Goal: Task Accomplishment & Management: Complete application form

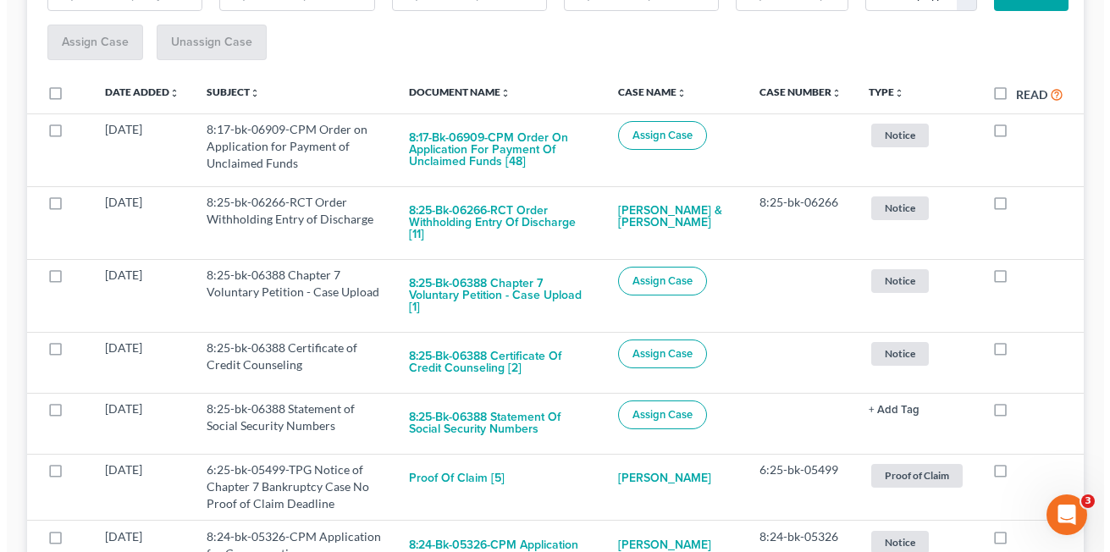
scroll to position [281, 0]
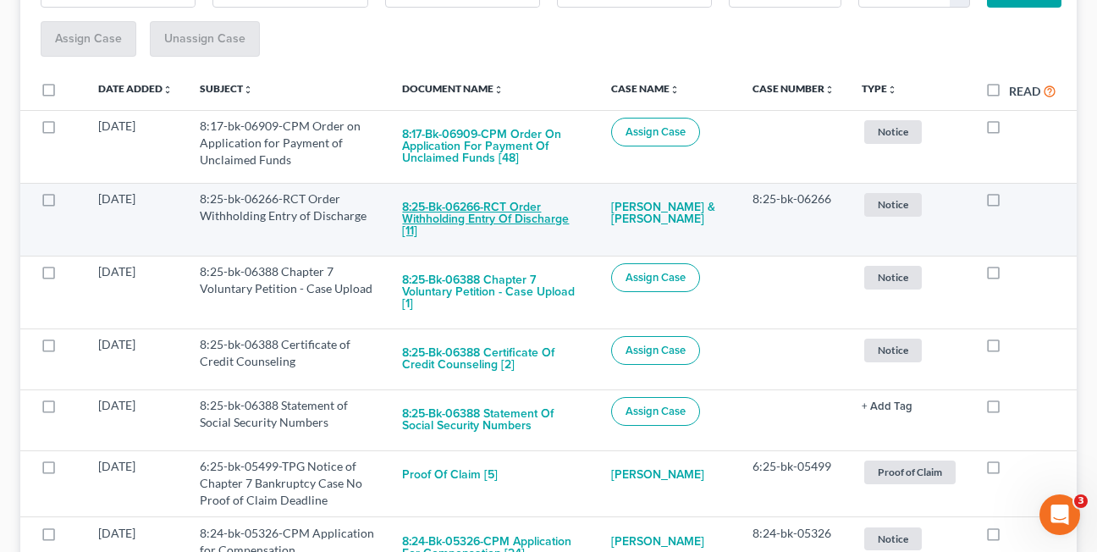
click at [439, 209] on button "8:25-bk-06266-RCT Order Withholding Entry of Discharge [11]" at bounding box center [493, 219] width 182 height 58
checkbox input "true"
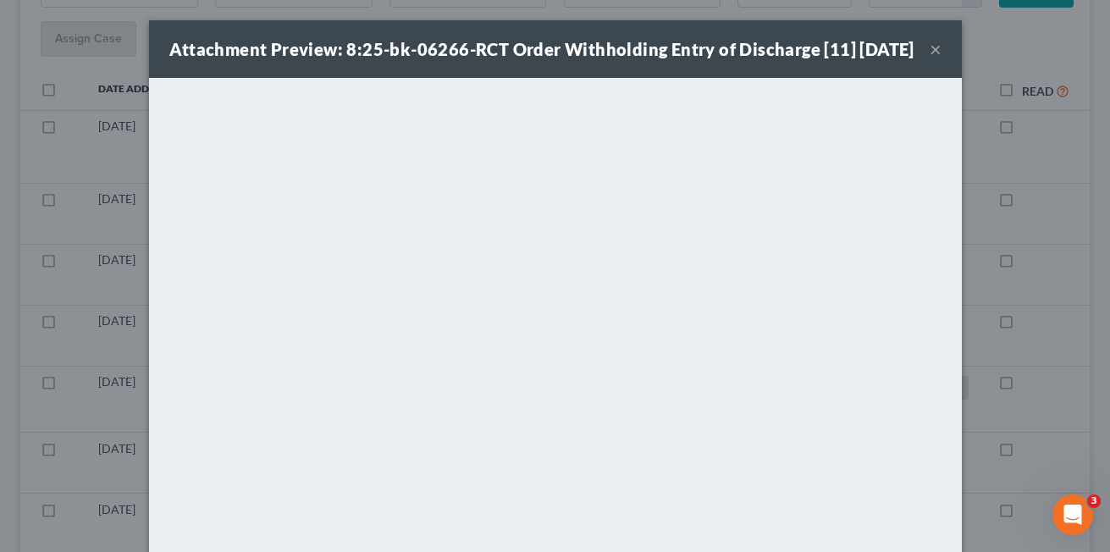
click at [350, 61] on div "Attachment Preview: 8:25-bk-06266-RCT Order Withholding Entry of Discharge [11]…" at bounding box center [541, 49] width 745 height 24
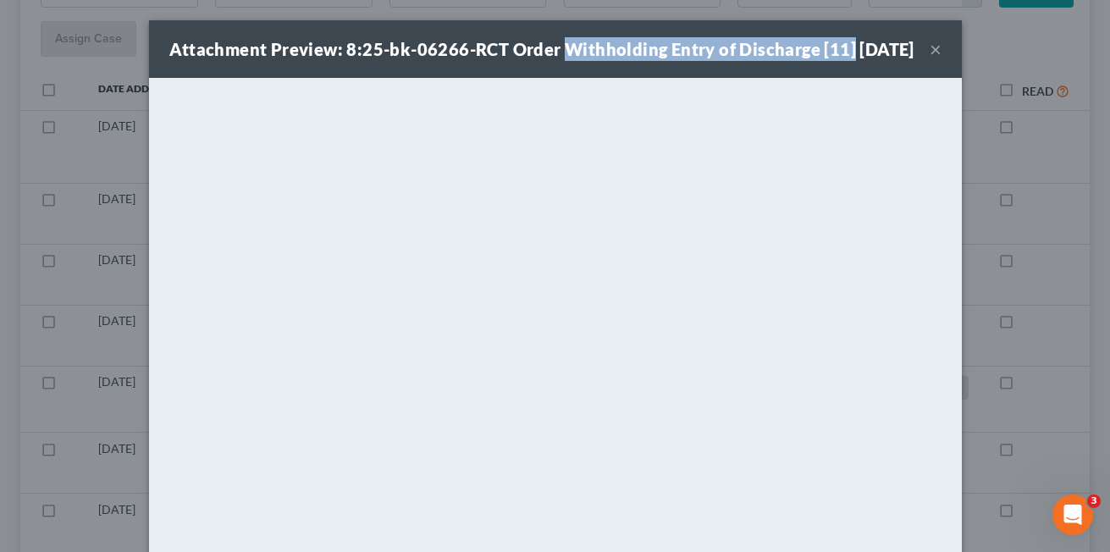
drag, startPoint x: 555, startPoint y: 47, endPoint x: 845, endPoint y: 51, distance: 289.6
click at [845, 51] on div "Attachment Preview: 8:25-bk-06266-RCT Order Withholding Entry of Discharge [11]…" at bounding box center [541, 49] width 745 height 24
copy strong "Withholding Entry of Discharge [11]"
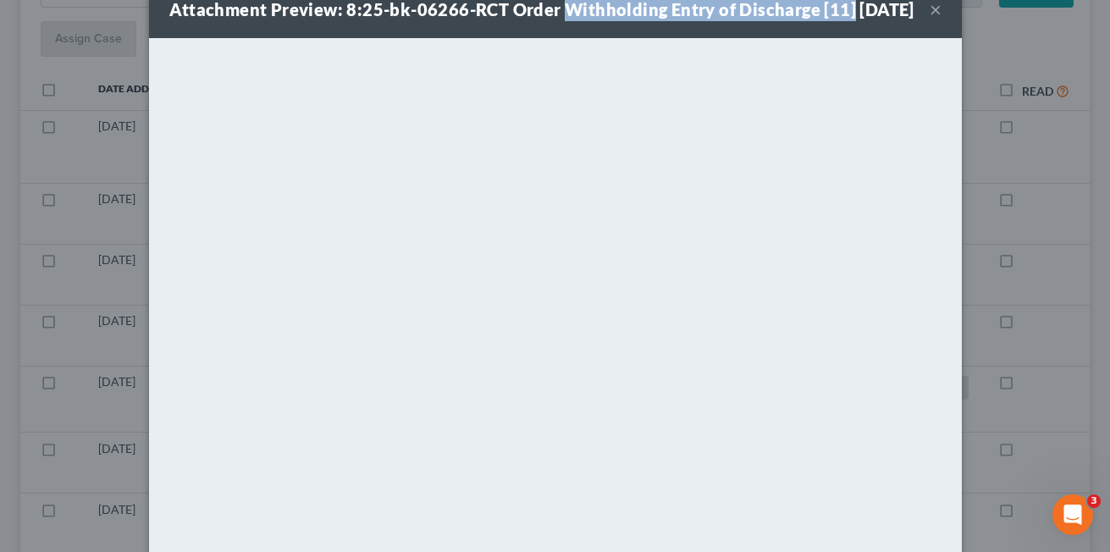
scroll to position [0, 0]
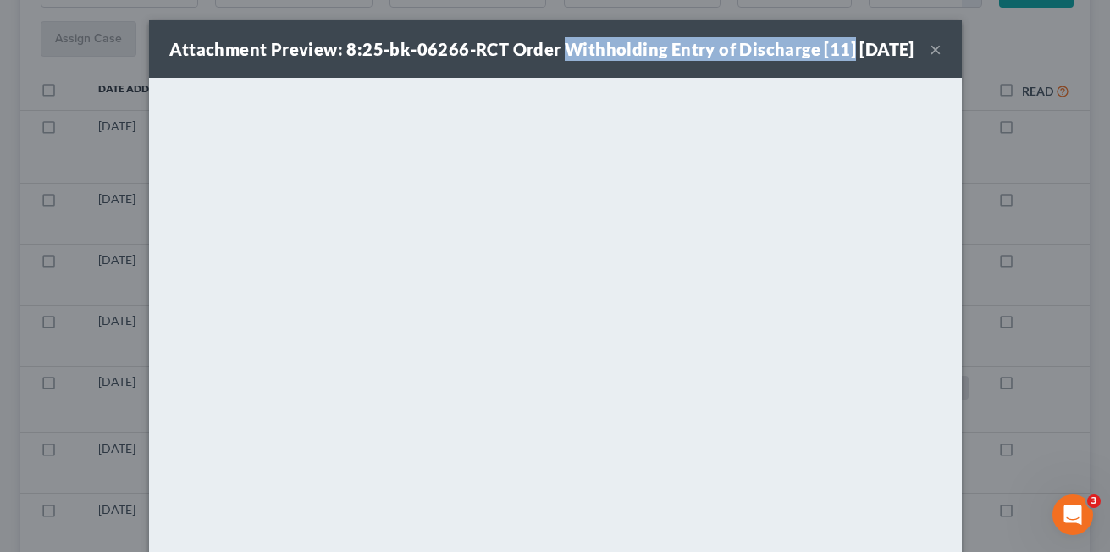
click at [930, 58] on button "×" at bounding box center [936, 49] width 12 height 20
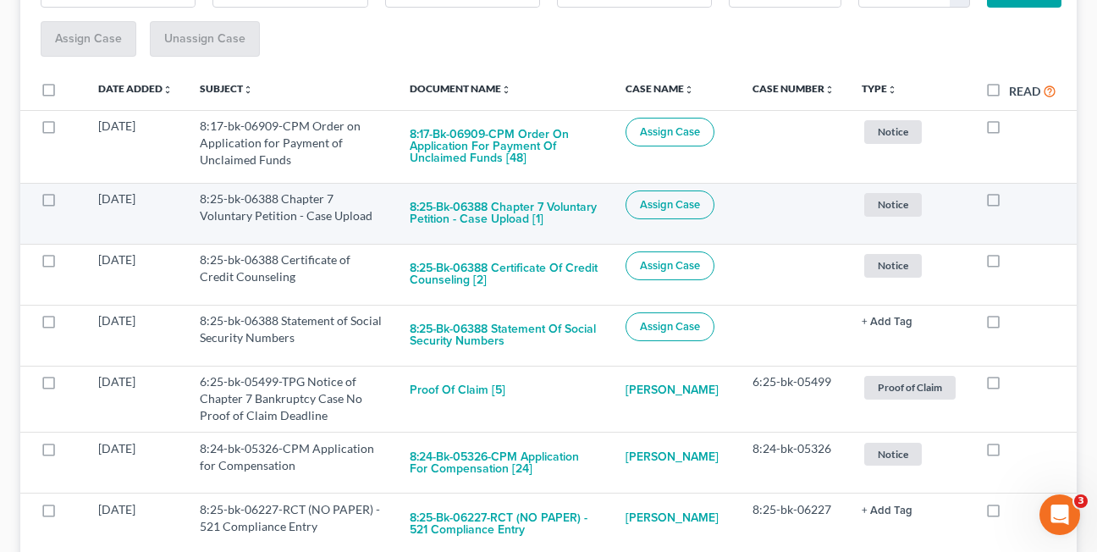
click at [1009, 203] on label at bounding box center [1009, 203] width 0 height 0
click at [1016, 201] on input "checkbox" at bounding box center [1021, 195] width 11 height 11
checkbox input "true"
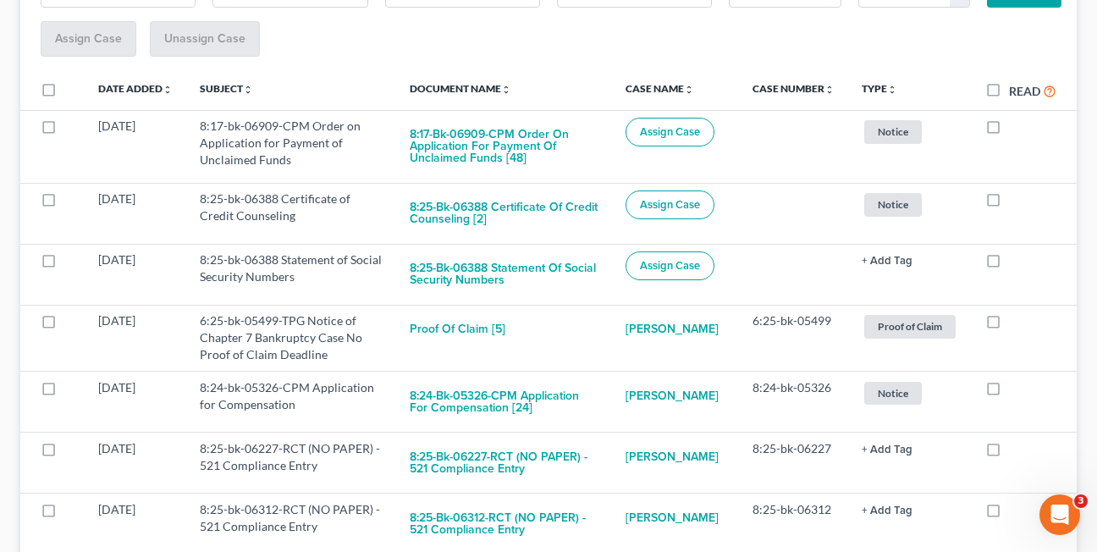
click at [1009, 203] on label at bounding box center [1009, 203] width 0 height 0
click at [1016, 201] on input "checkbox" at bounding box center [1021, 195] width 11 height 11
checkbox input "true"
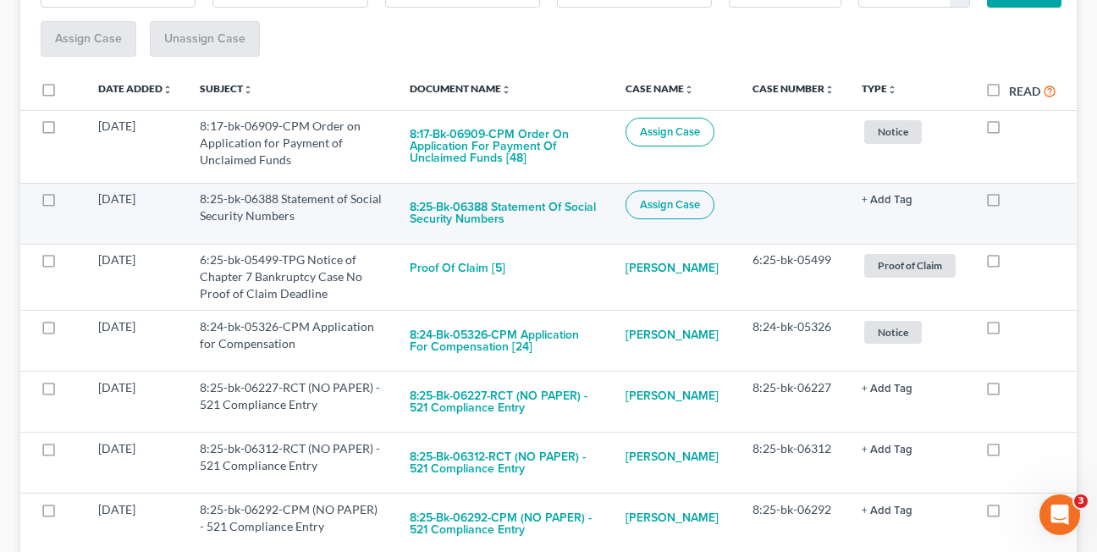
click at [1009, 203] on label at bounding box center [1009, 203] width 0 height 0
click at [1016, 201] on input "checkbox" at bounding box center [1021, 195] width 11 height 11
checkbox input "true"
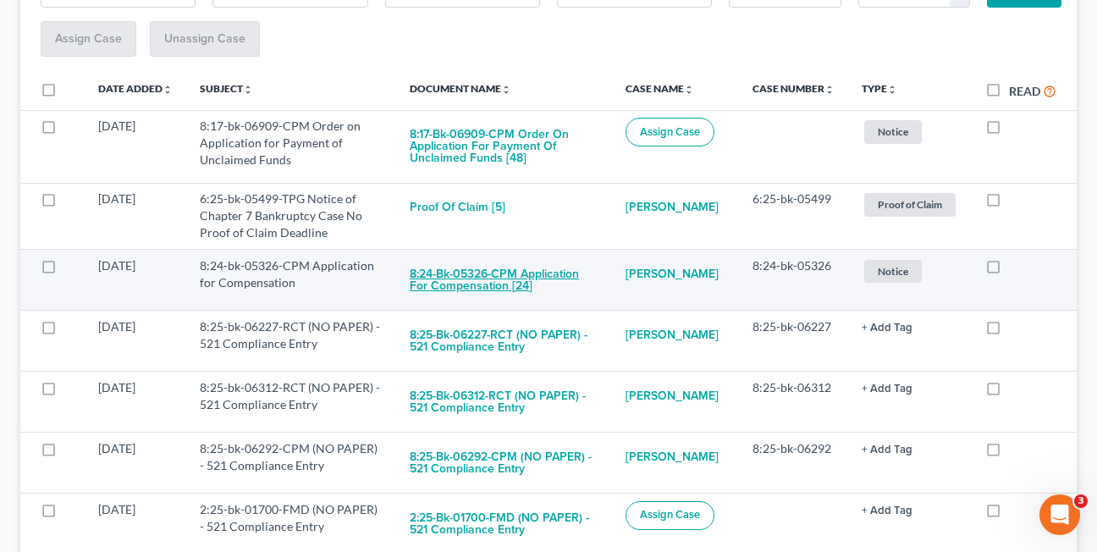
click at [412, 287] on button "8:24-bk-05326-CPM Application for Compensation [24]" at bounding box center [504, 280] width 189 height 46
checkbox input "true"
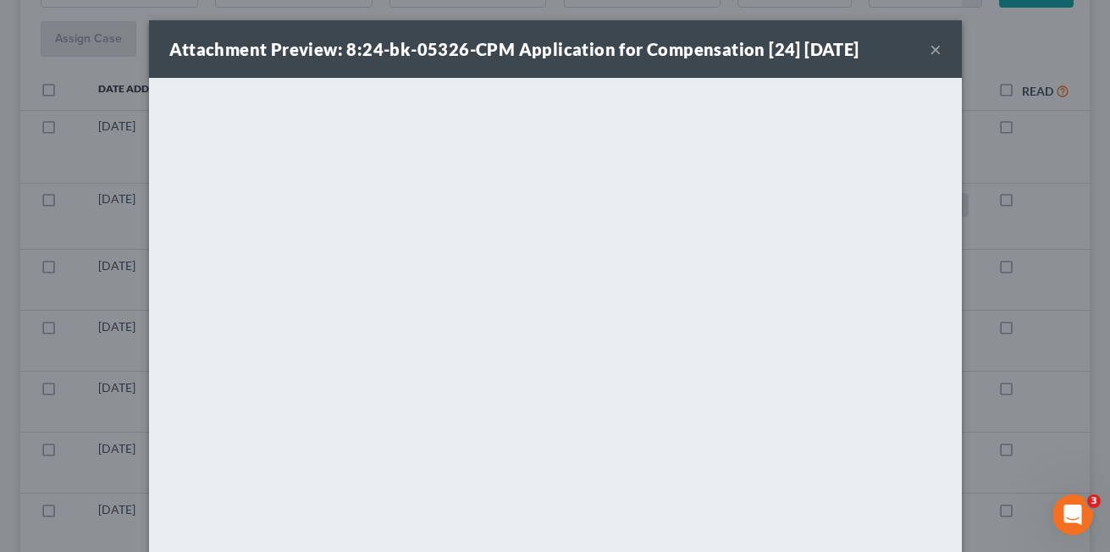
click at [930, 54] on button "×" at bounding box center [936, 49] width 12 height 20
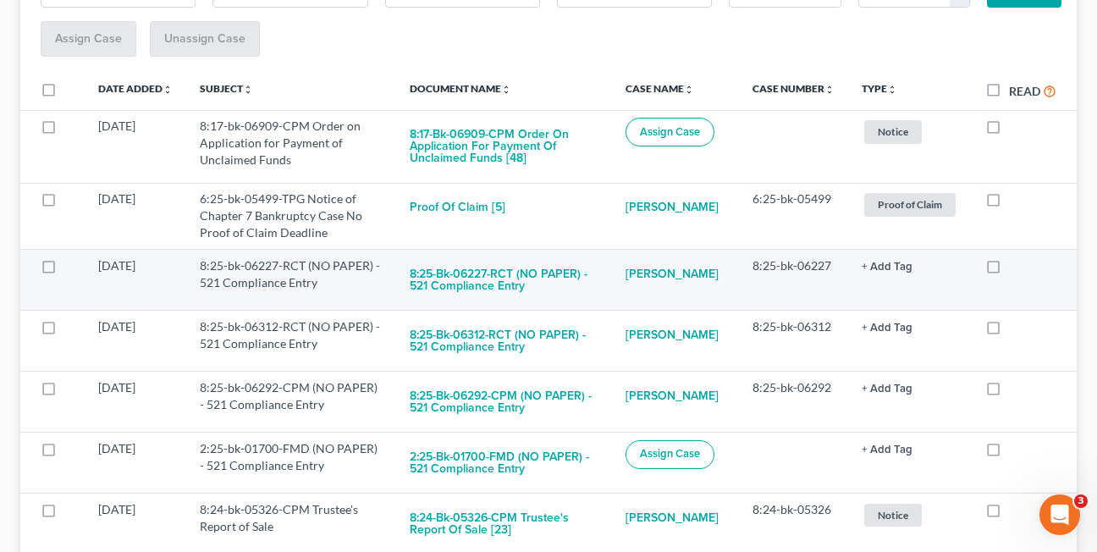
click at [1009, 270] on label at bounding box center [1009, 270] width 0 height 0
click at [1016, 267] on input "checkbox" at bounding box center [1021, 262] width 11 height 11
checkbox input "true"
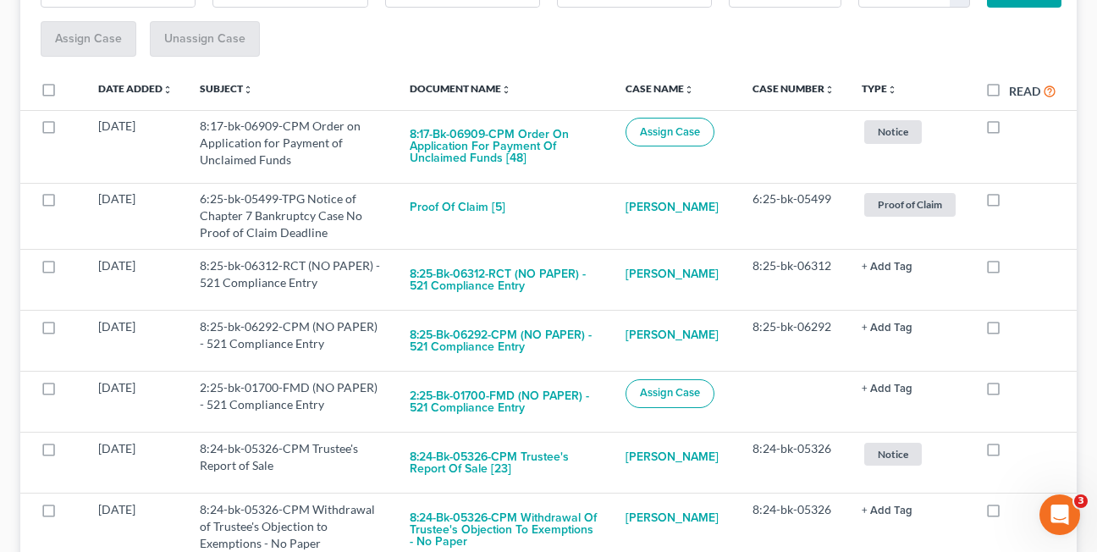
click at [1009, 270] on label at bounding box center [1009, 270] width 0 height 0
click at [1016, 267] on input "checkbox" at bounding box center [1021, 262] width 11 height 11
checkbox input "true"
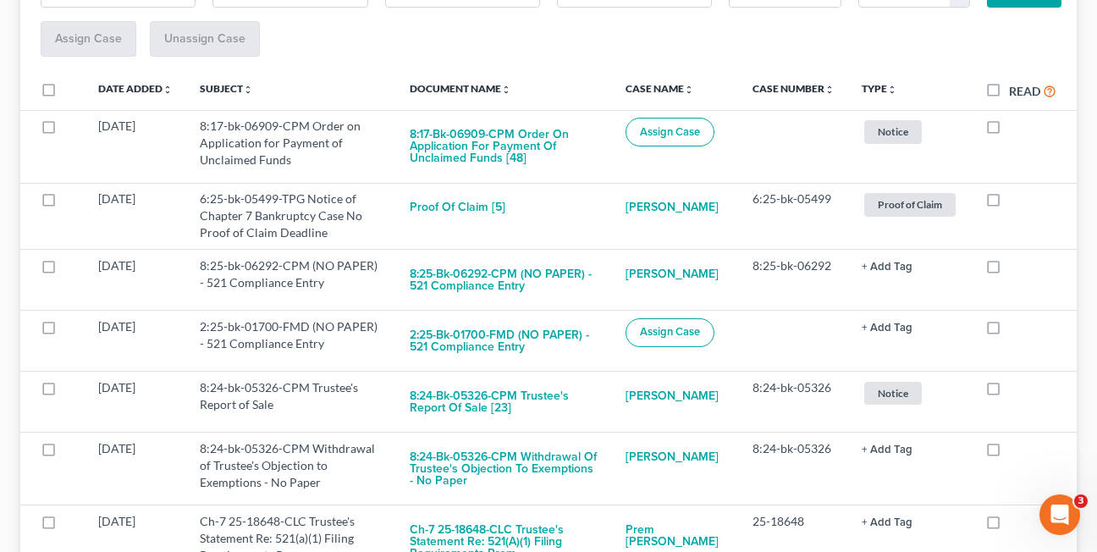
click at [1009, 270] on label at bounding box center [1009, 270] width 0 height 0
click at [1016, 267] on input "checkbox" at bounding box center [1021, 262] width 11 height 11
checkbox input "true"
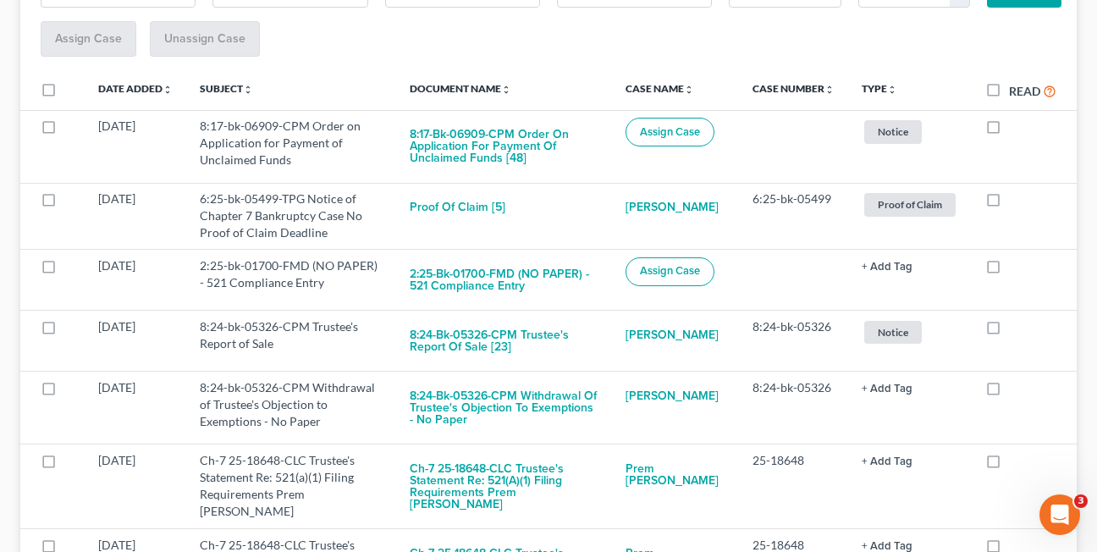
click at [1009, 270] on label at bounding box center [1009, 270] width 0 height 0
click at [1016, 267] on input "checkbox" at bounding box center [1021, 262] width 11 height 11
checkbox input "true"
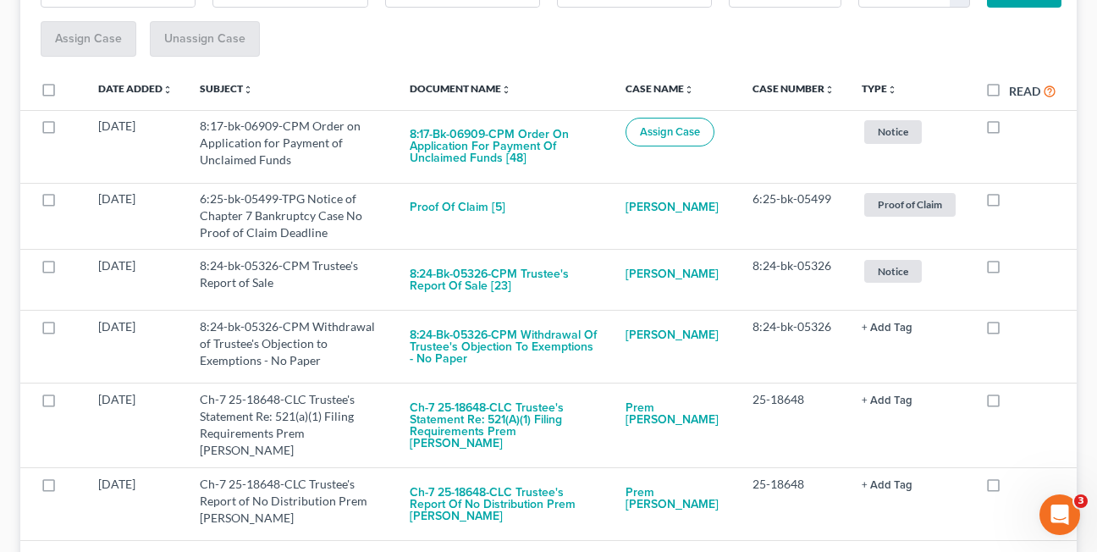
click at [1009, 270] on label at bounding box center [1009, 270] width 0 height 0
click at [1016, 267] on input "checkbox" at bounding box center [1021, 262] width 11 height 11
checkbox input "true"
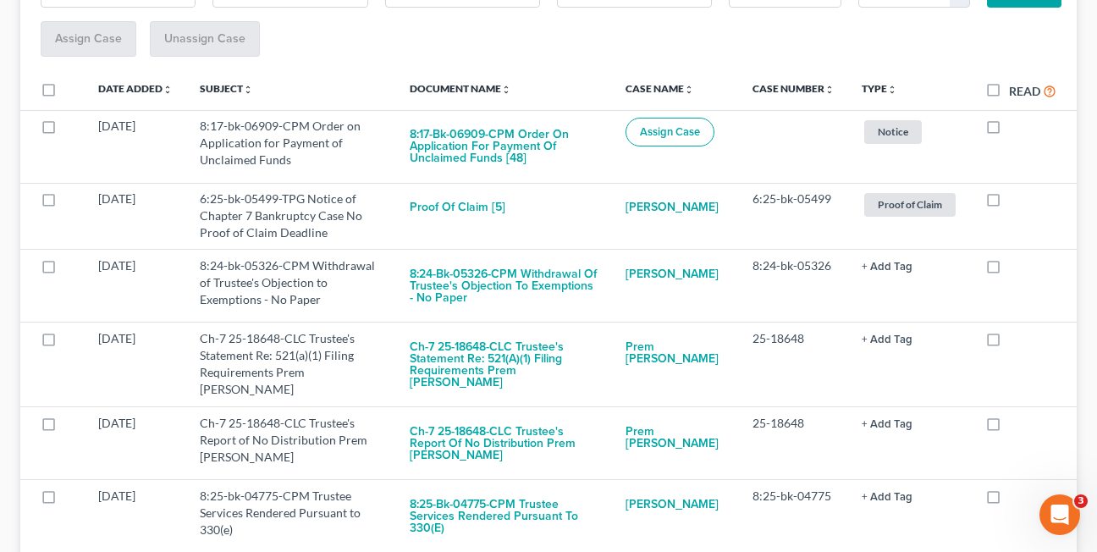
click at [1009, 270] on label at bounding box center [1009, 270] width 0 height 0
click at [1016, 267] on input "checkbox" at bounding box center [1021, 262] width 11 height 11
checkbox input "true"
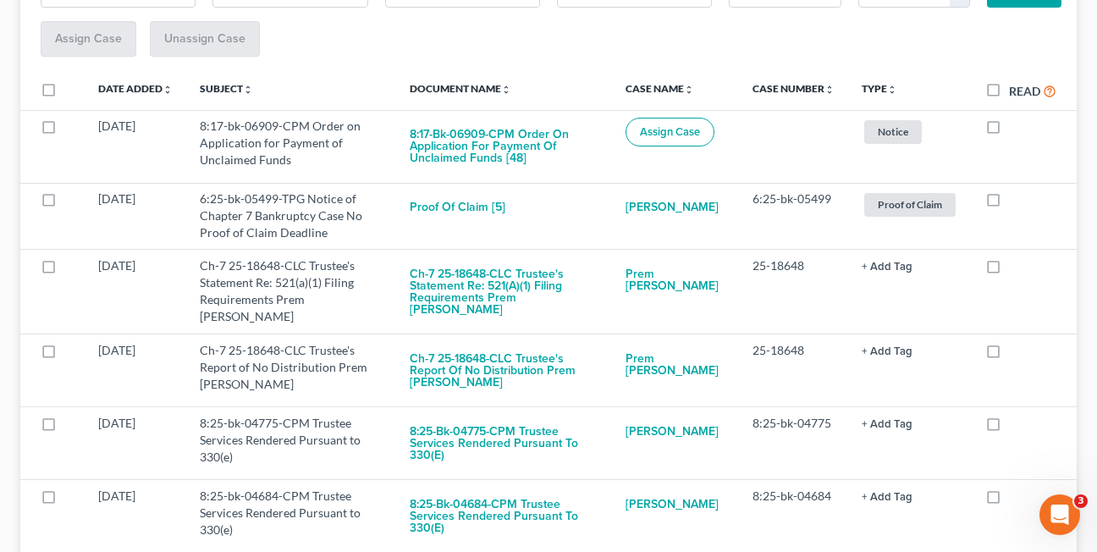
click at [1009, 270] on label at bounding box center [1009, 270] width 0 height 0
click at [1016, 267] on input "checkbox" at bounding box center [1021, 262] width 11 height 11
checkbox input "true"
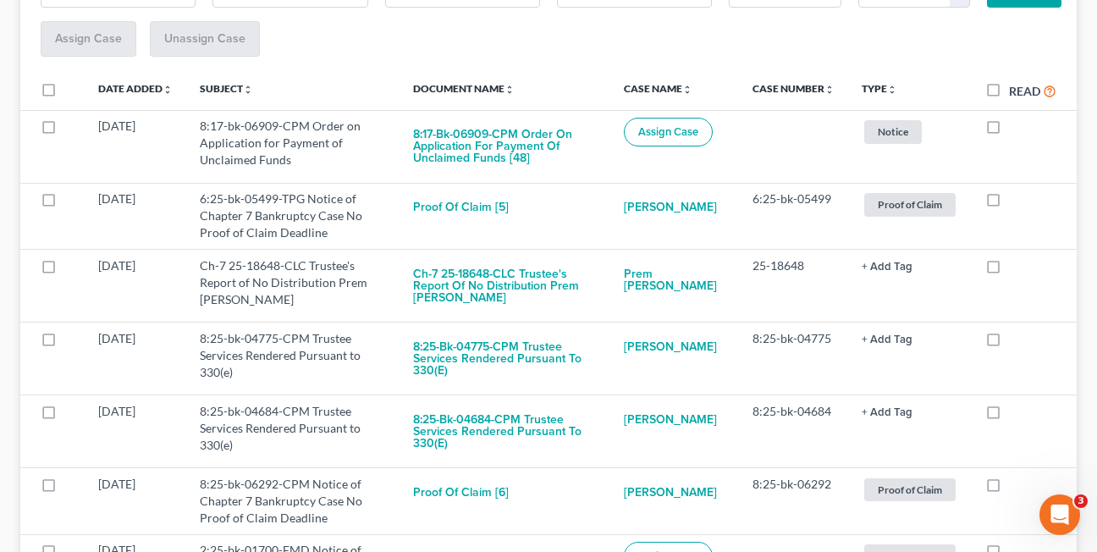
click at [1009, 270] on label at bounding box center [1009, 270] width 0 height 0
click at [1016, 267] on input "checkbox" at bounding box center [1021, 262] width 11 height 11
checkbox input "true"
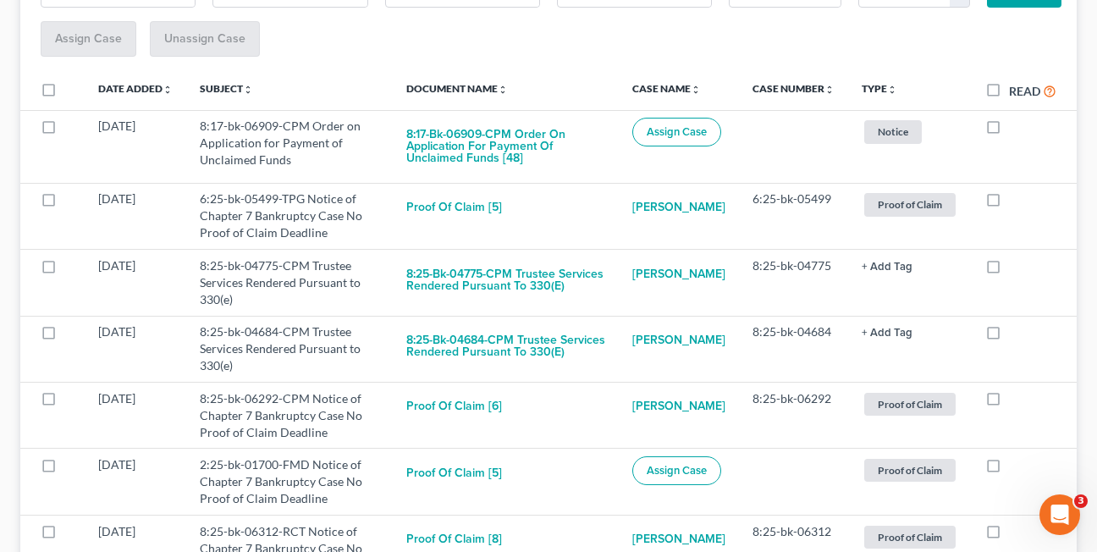
click at [1009, 270] on label at bounding box center [1009, 270] width 0 height 0
click at [1016, 267] on input "checkbox" at bounding box center [1021, 262] width 11 height 11
checkbox input "true"
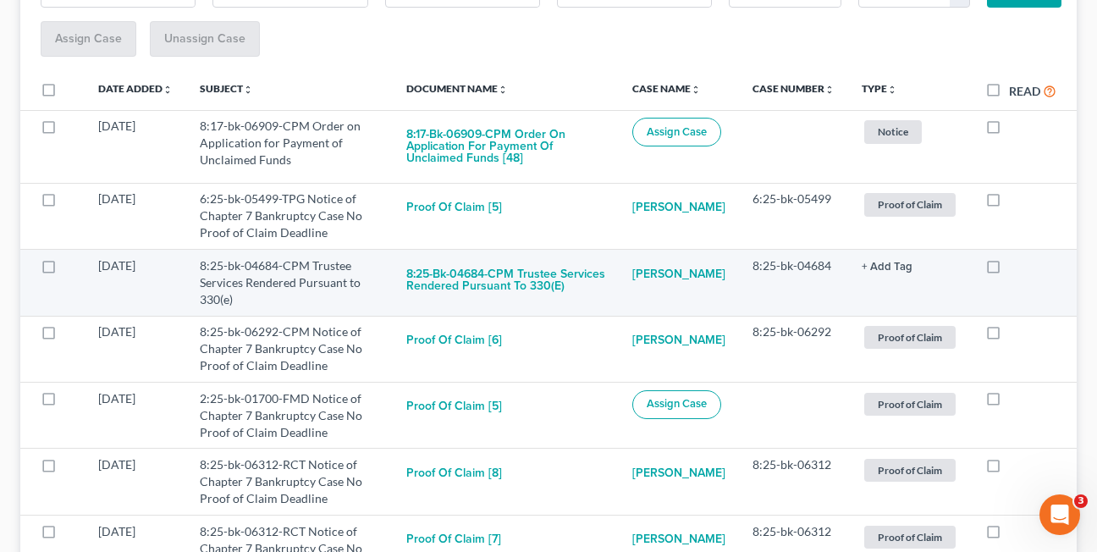
click at [1009, 270] on label at bounding box center [1009, 270] width 0 height 0
click at [1016, 260] on input "checkbox" at bounding box center [1021, 262] width 11 height 11
checkbox input "true"
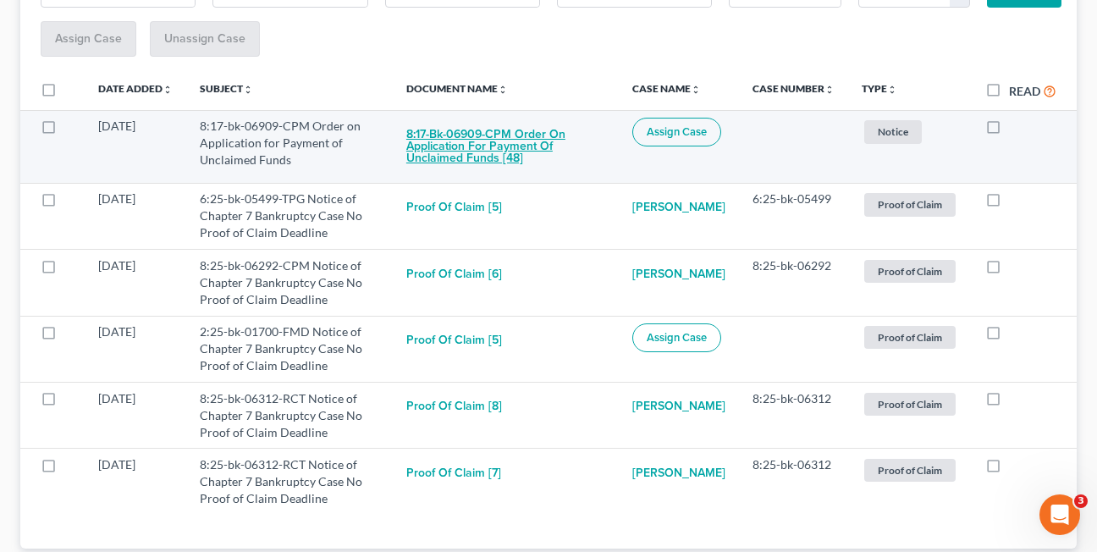
click at [428, 142] on button "8:17-bk-06909-CPM Order on Application for Payment of Unclaimed Funds [48]" at bounding box center [505, 147] width 199 height 58
checkbox input "true"
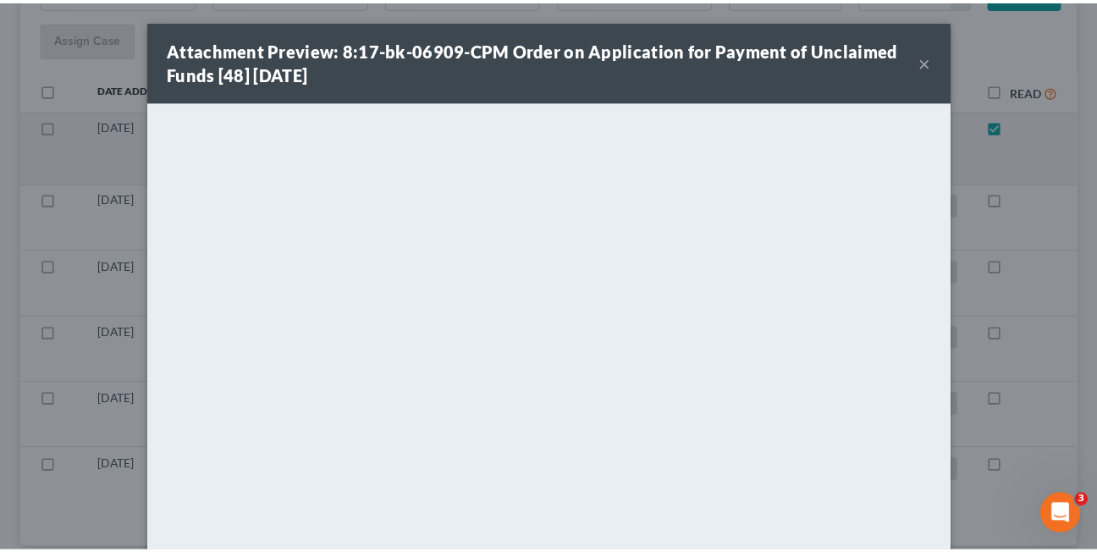
scroll to position [171, 0]
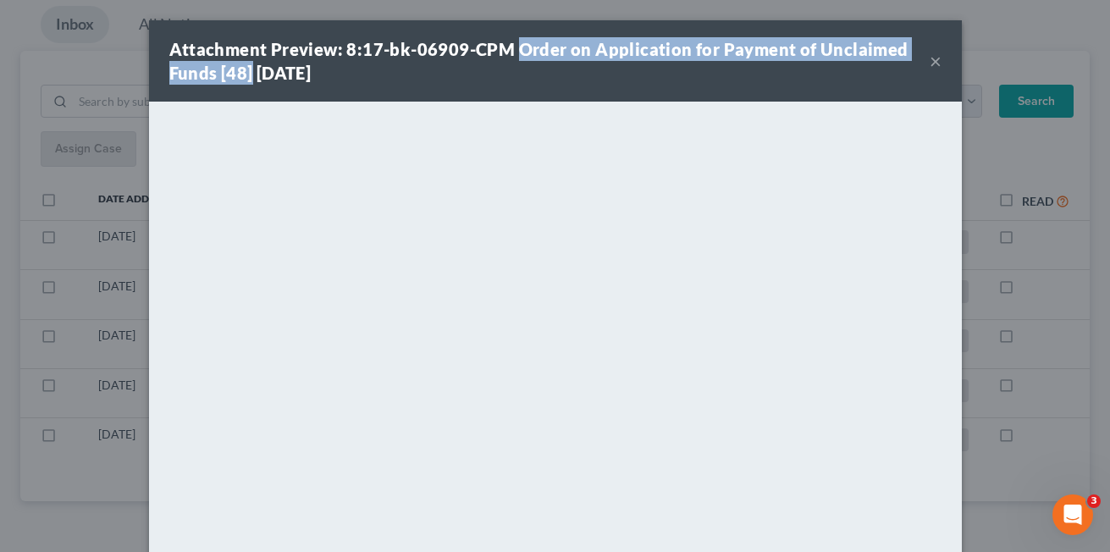
drag, startPoint x: 509, startPoint y: 47, endPoint x: 245, endPoint y: 75, distance: 265.5
click at [245, 75] on strong "Attachment Preview: 8:17-bk-06909-CPM Order on Application for Payment of Uncla…" at bounding box center [538, 61] width 739 height 44
drag, startPoint x: 245, startPoint y: 75, endPoint x: 232, endPoint y: 77, distance: 13.0
copy strong "Order on Application for Payment of Unclaimed Funds [48]"
click at [930, 60] on button "×" at bounding box center [936, 61] width 12 height 20
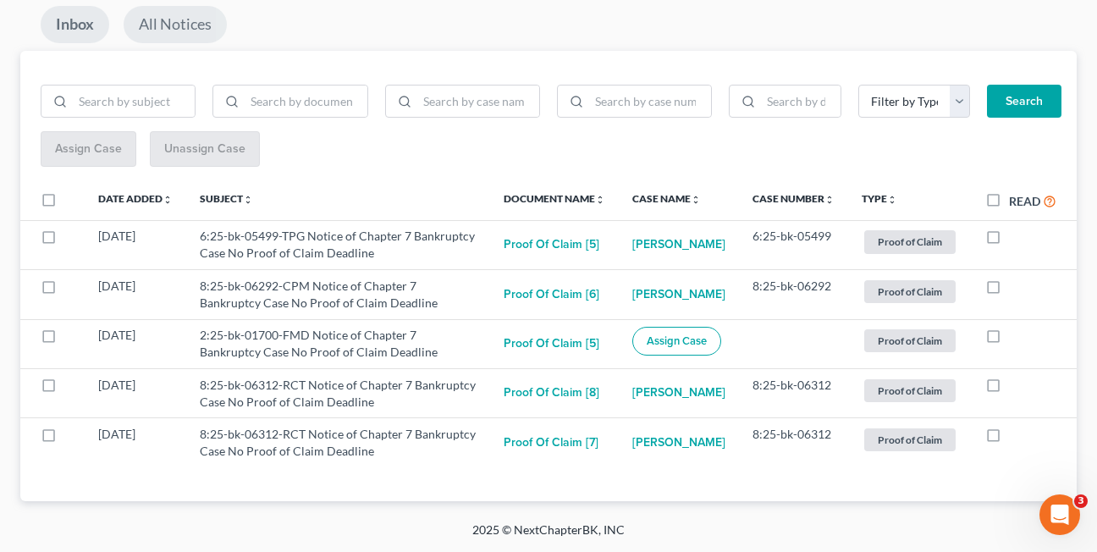
click at [173, 25] on link "All Notices" at bounding box center [175, 24] width 103 height 37
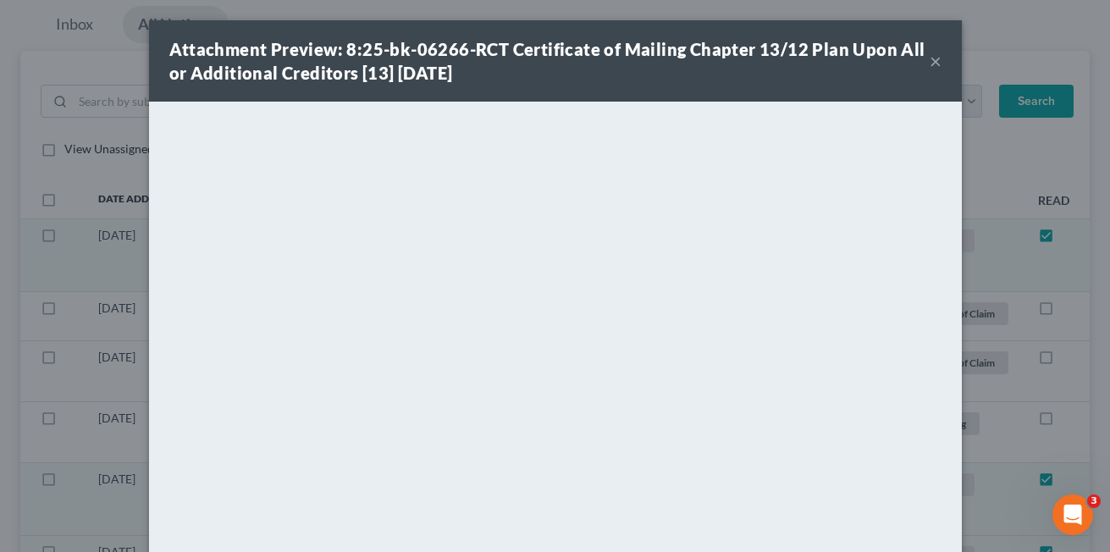
click at [930, 62] on button "×" at bounding box center [936, 61] width 12 height 20
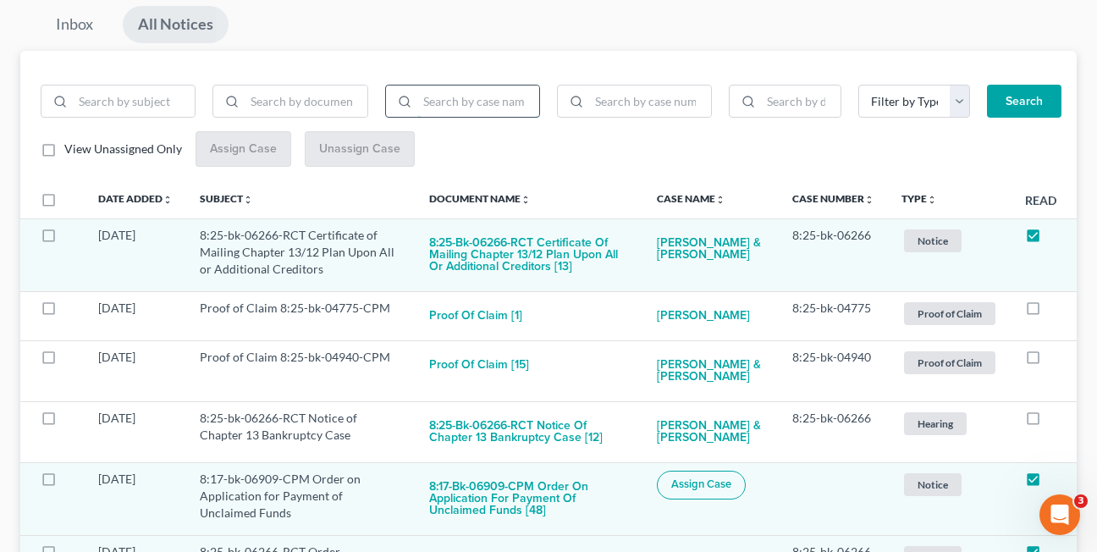
click at [455, 103] on input "search" at bounding box center [478, 102] width 122 height 32
type input "arroyo"
click at [987, 85] on button "Search" at bounding box center [1024, 102] width 75 height 34
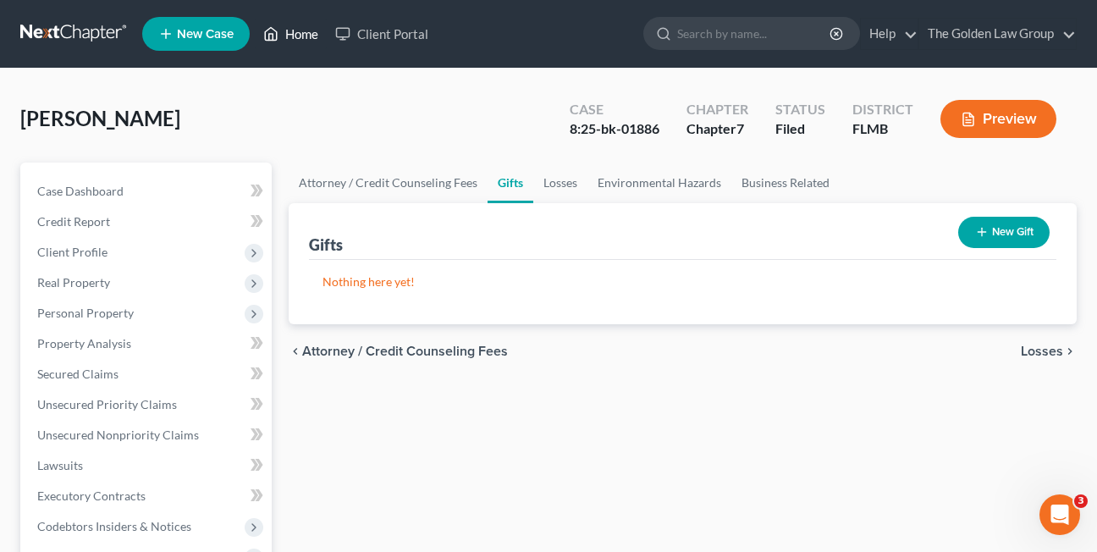
click at [283, 25] on link "Home" at bounding box center [291, 34] width 72 height 30
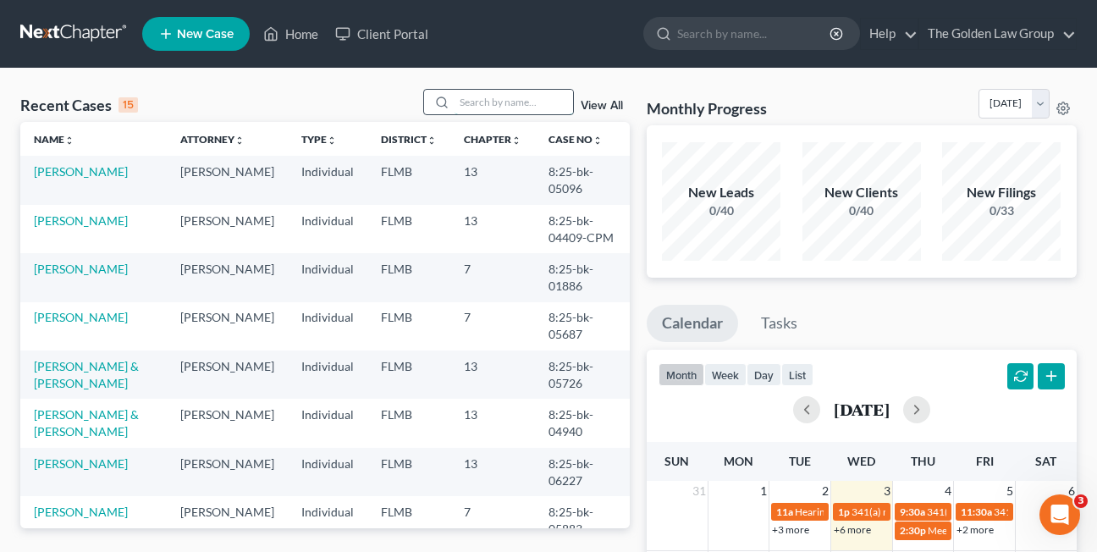
click at [495, 101] on input "search" at bounding box center [514, 102] width 119 height 25
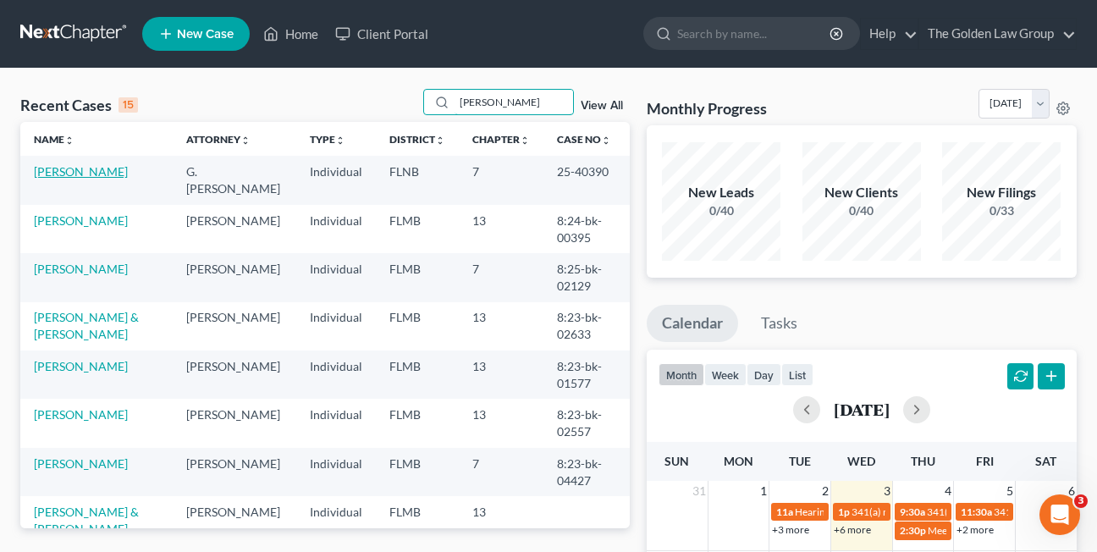
type input "jones"
click at [69, 173] on link "Jones, Gwendolyn" at bounding box center [81, 171] width 94 height 14
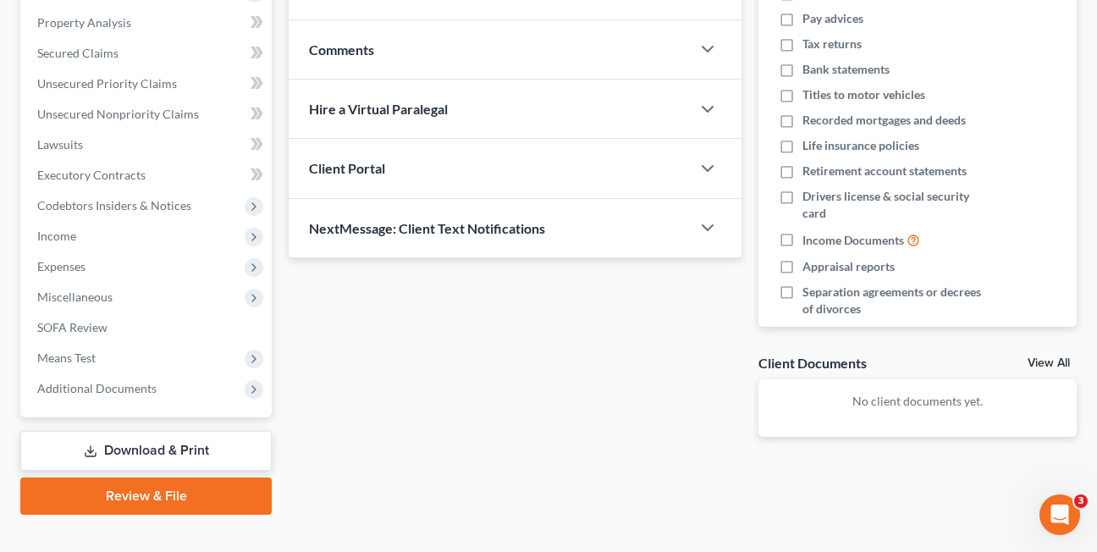
scroll to position [348, 0]
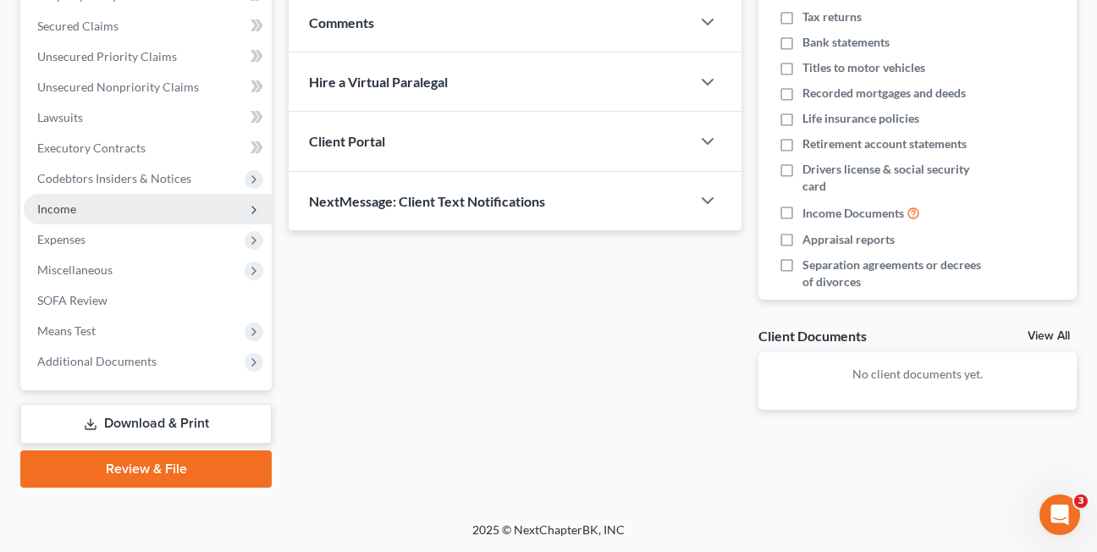
click at [49, 211] on span "Income" at bounding box center [56, 208] width 39 height 14
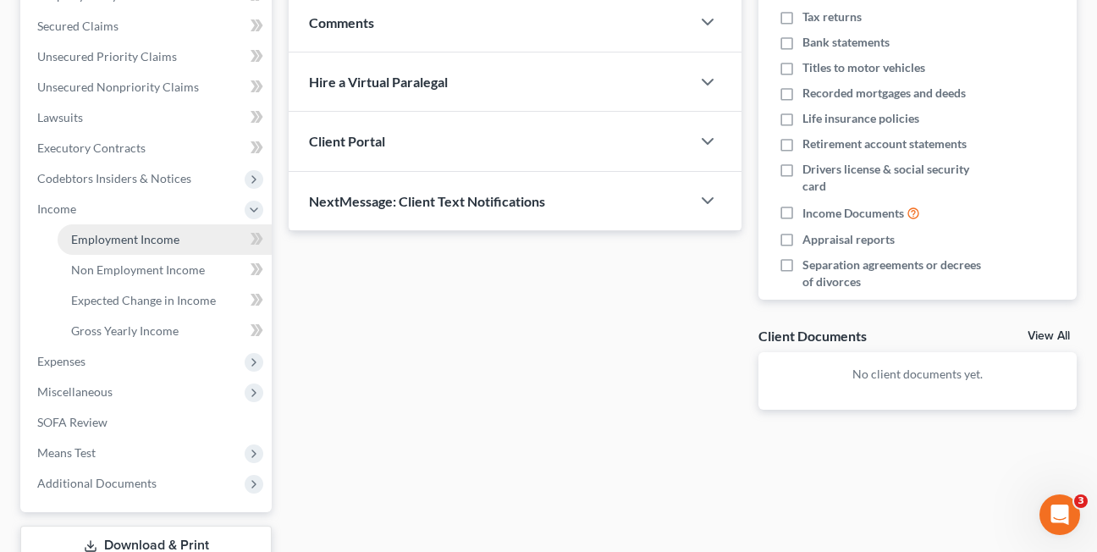
click at [113, 241] on span "Employment Income" at bounding box center [125, 239] width 108 height 14
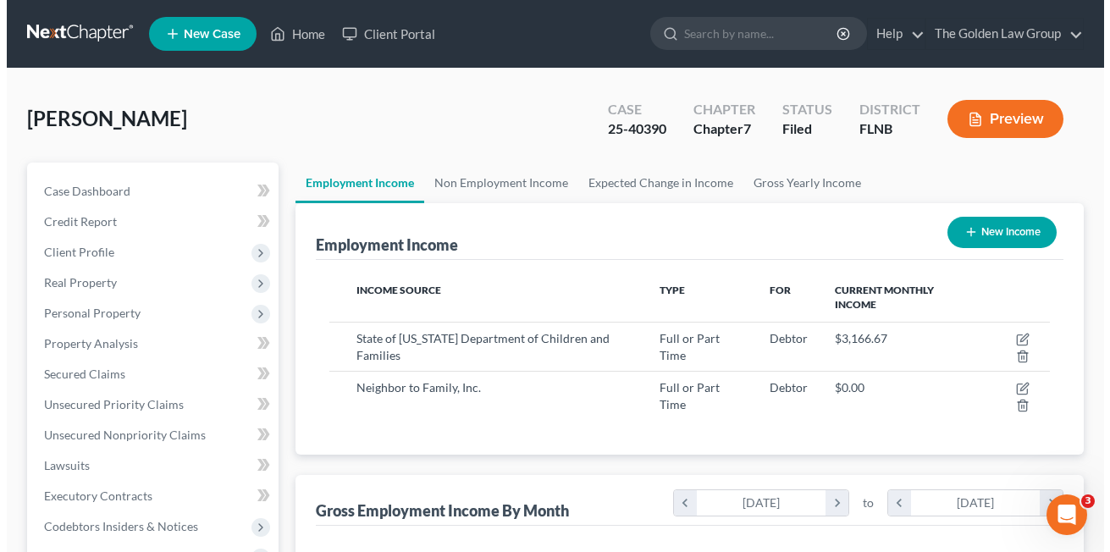
scroll to position [304, 440]
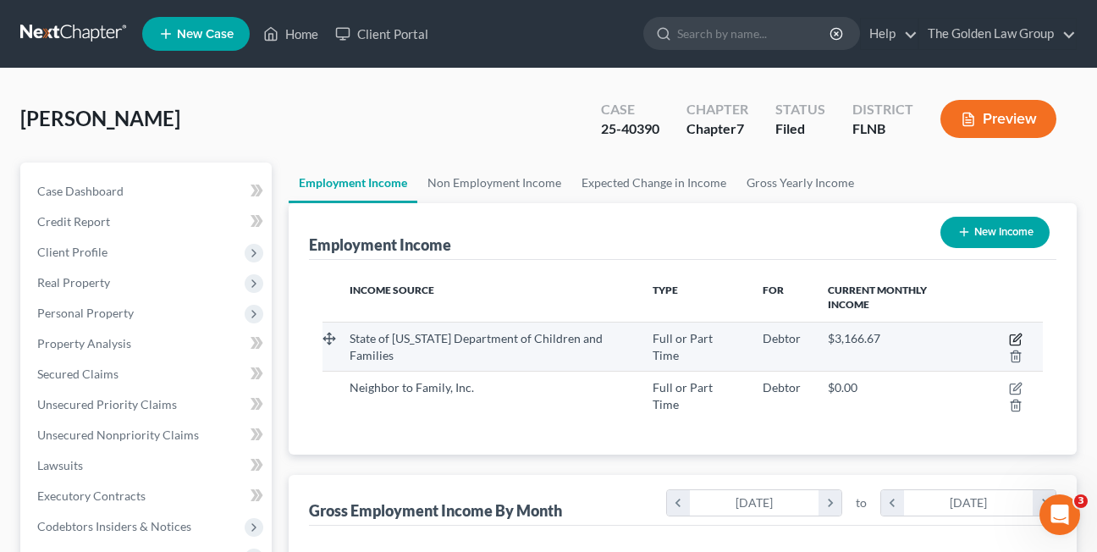
click at [1012, 340] on icon "button" at bounding box center [1016, 340] width 14 height 14
select select "0"
select select "9"
select select "2"
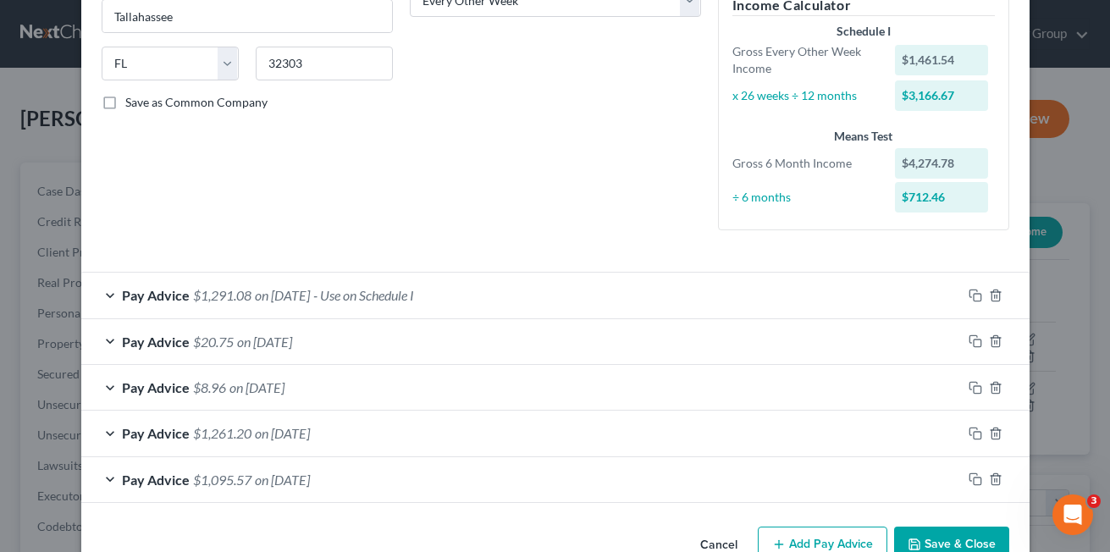
scroll to position [317, 0]
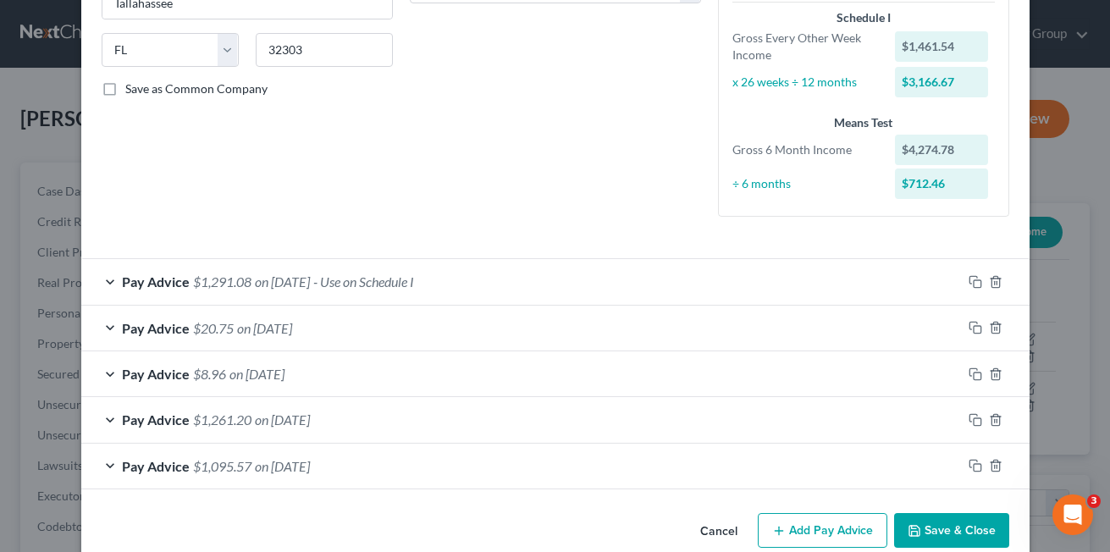
click at [336, 538] on div "Cancel Add Pay Advice Save & Close" at bounding box center [555, 534] width 948 height 56
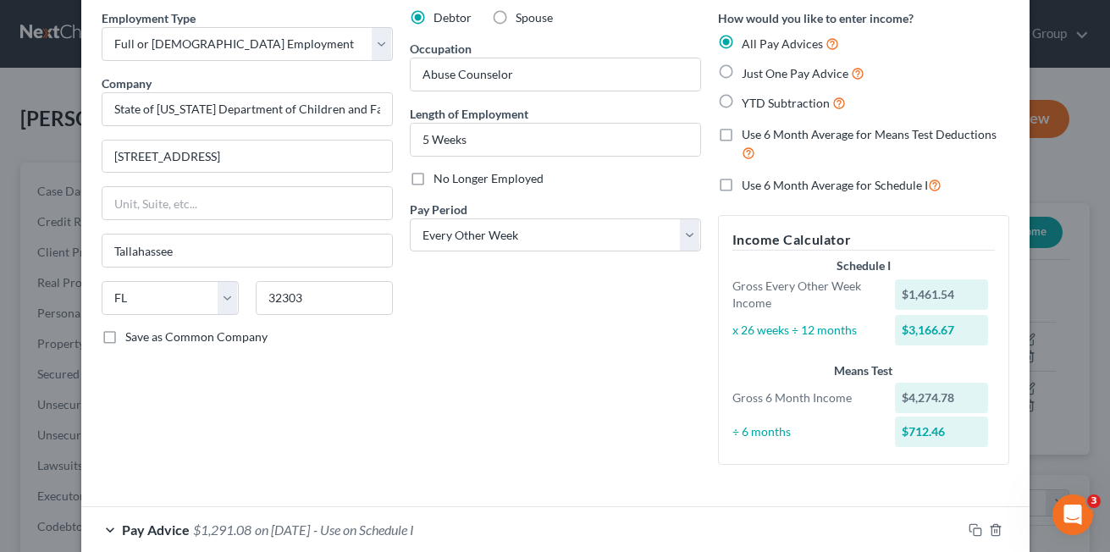
scroll to position [67, 0]
click at [248, 448] on div "Employment Type * Select Full or Part Time Employment Self Employment Company *…" at bounding box center [247, 245] width 308 height 469
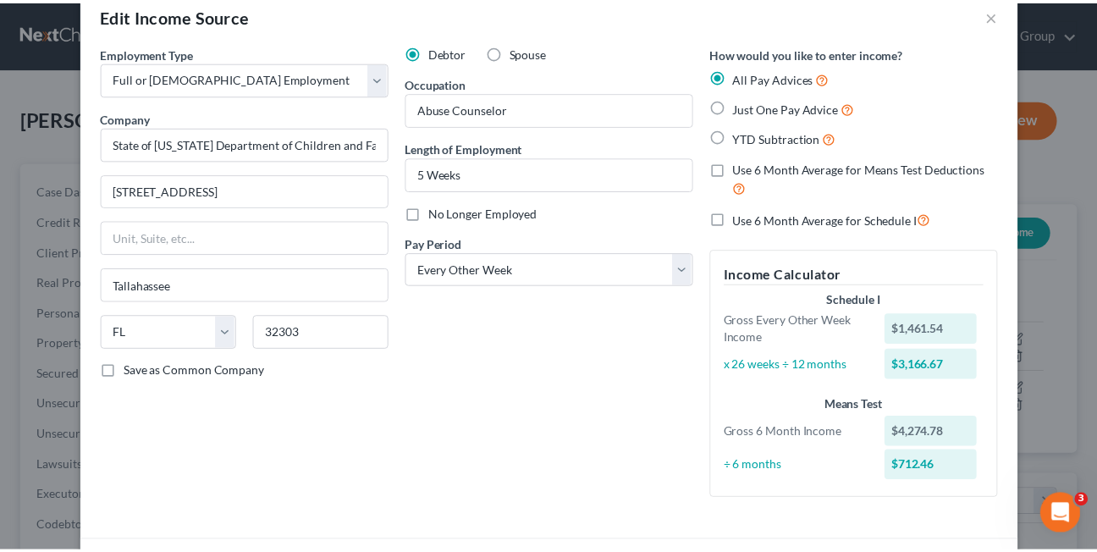
scroll to position [0, 0]
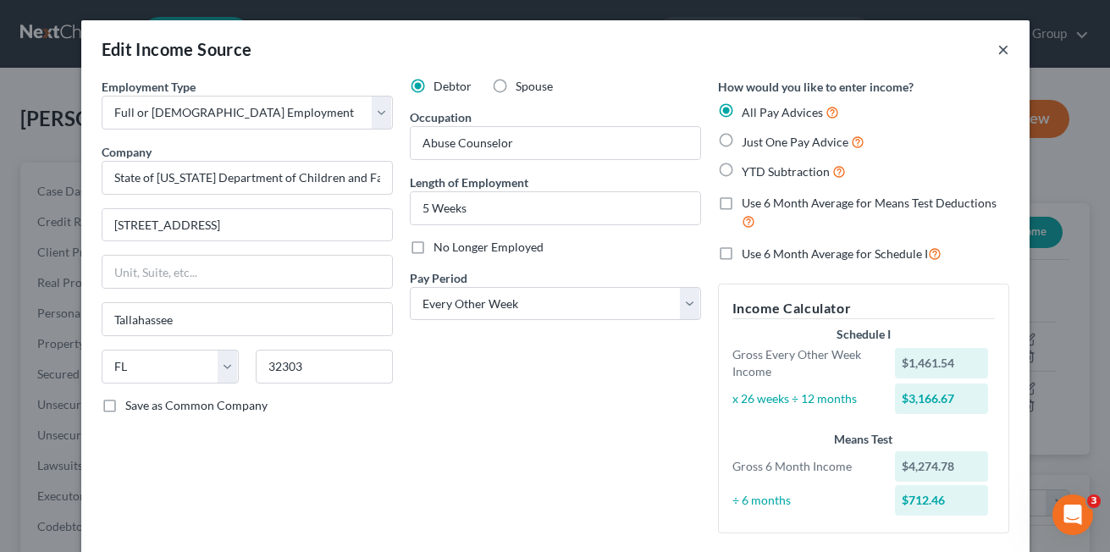
click at [997, 47] on button "×" at bounding box center [1003, 49] width 12 height 20
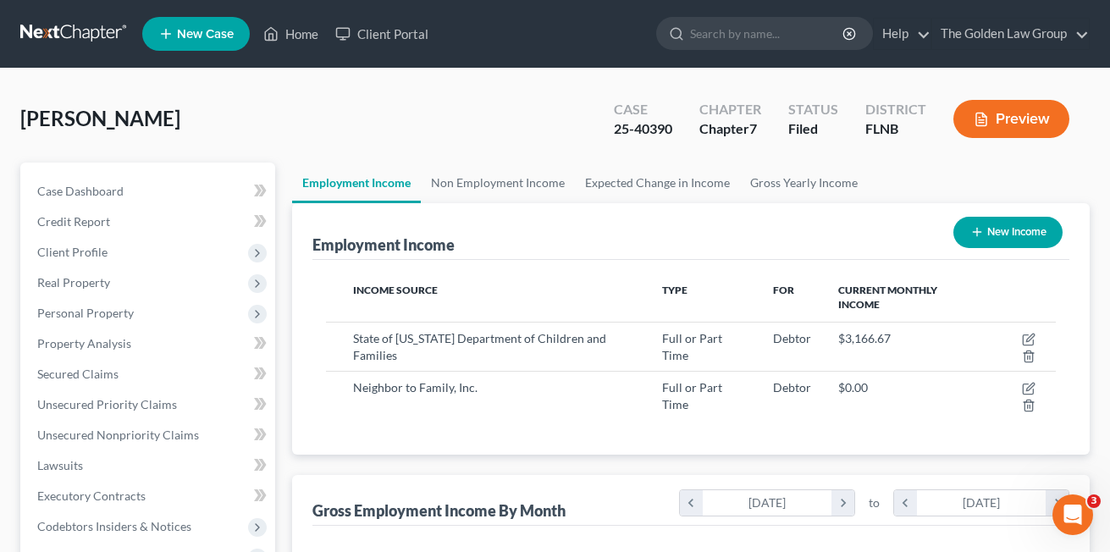
scroll to position [846327, 846189]
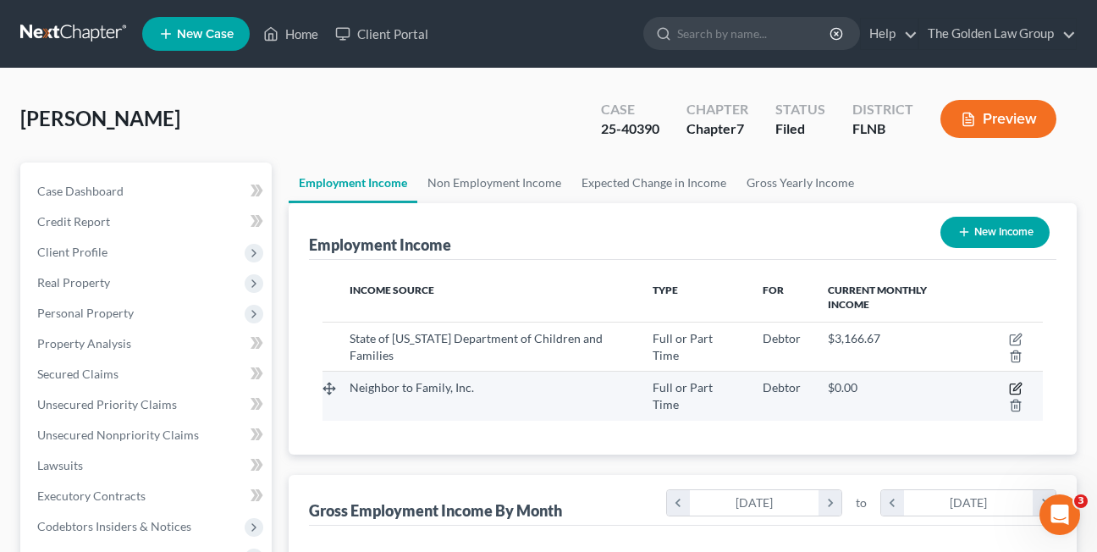
click at [1013, 384] on icon "button" at bounding box center [1015, 389] width 10 height 10
select select "0"
select select "9"
select select "2"
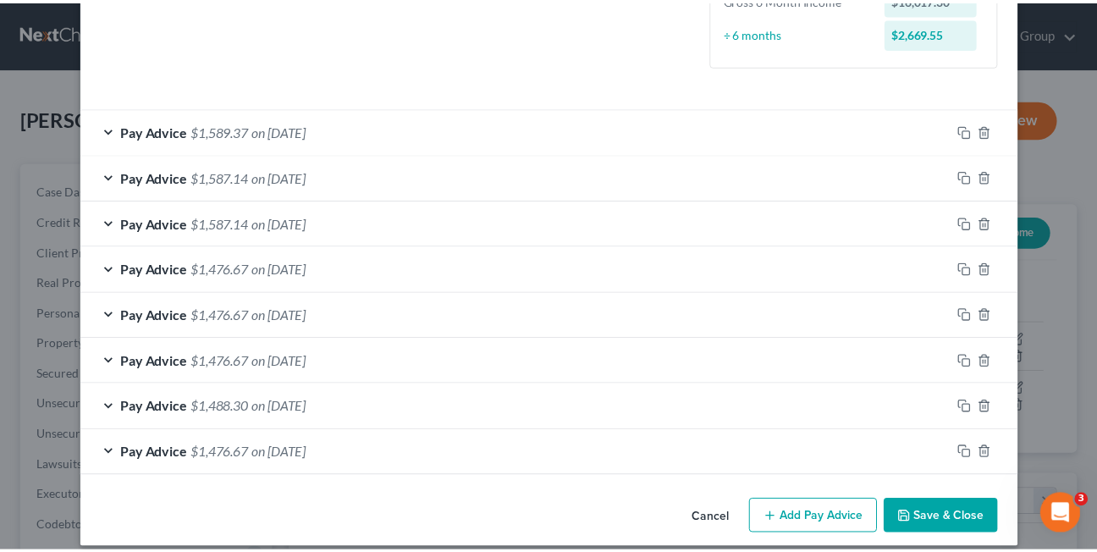
scroll to position [484, 0]
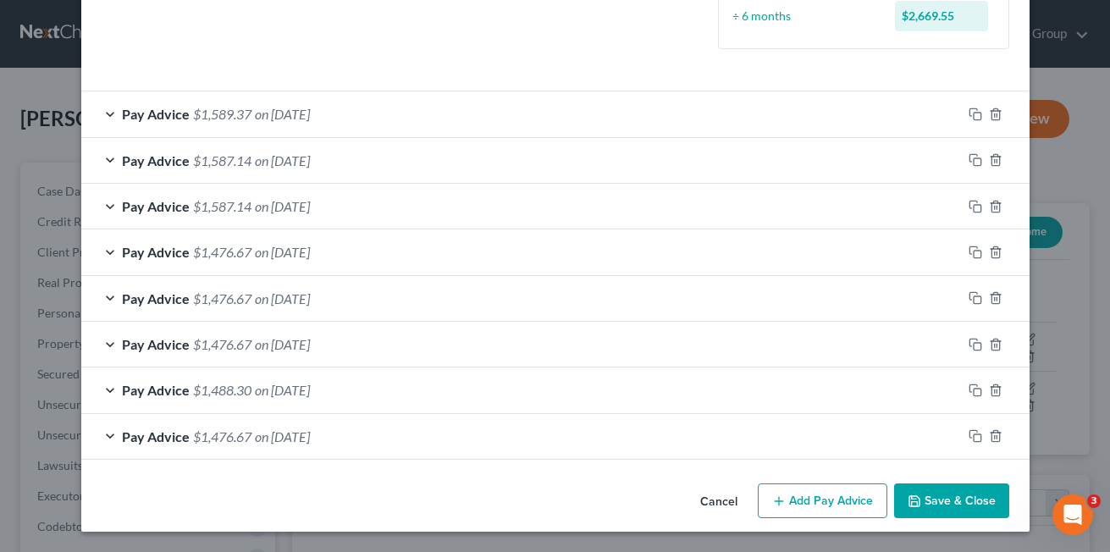
click at [708, 499] on button "Cancel" at bounding box center [719, 502] width 64 height 34
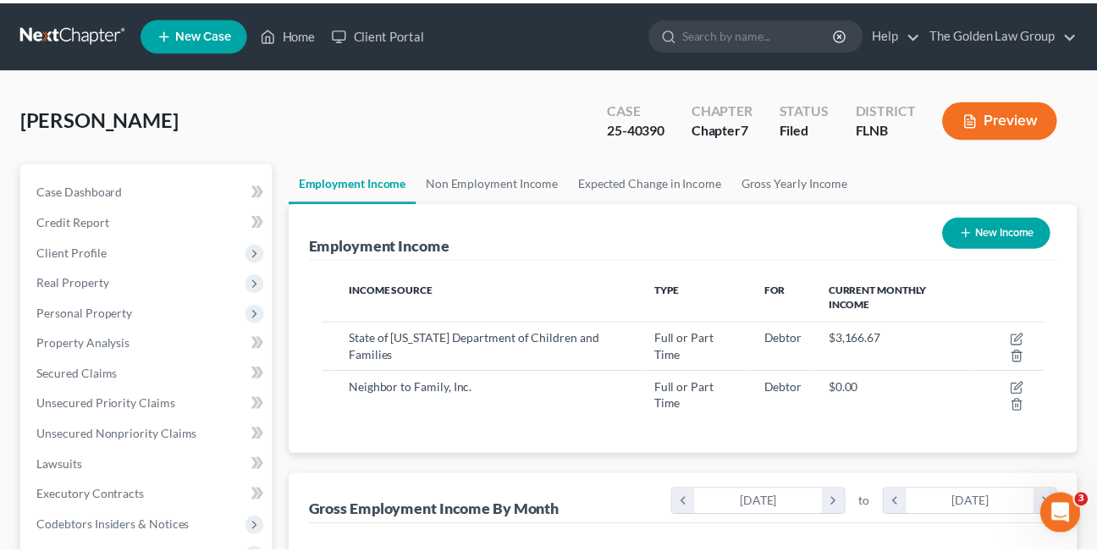
scroll to position [846327, 846189]
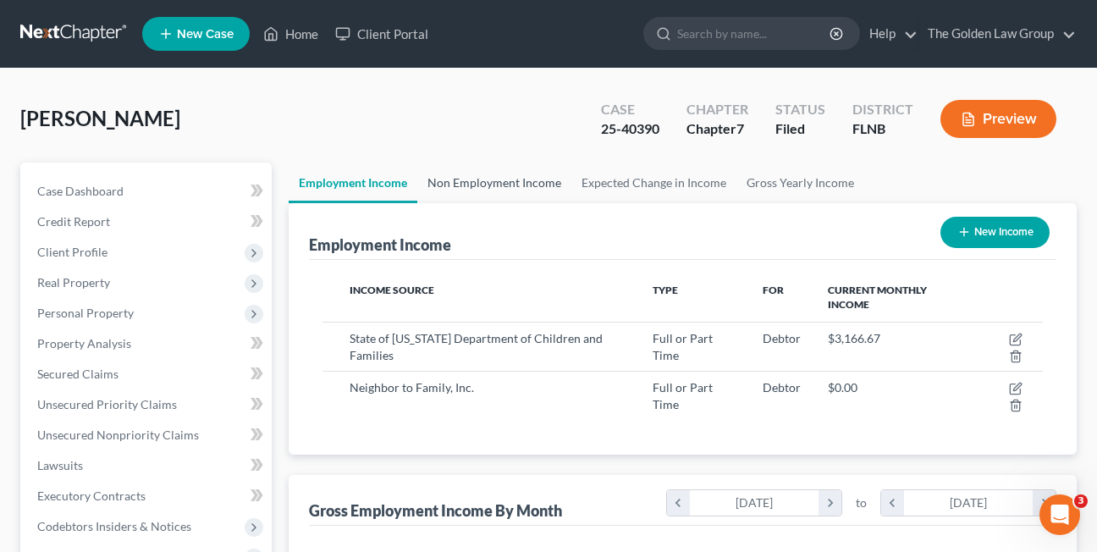
click at [489, 177] on link "Non Employment Income" at bounding box center [494, 183] width 154 height 41
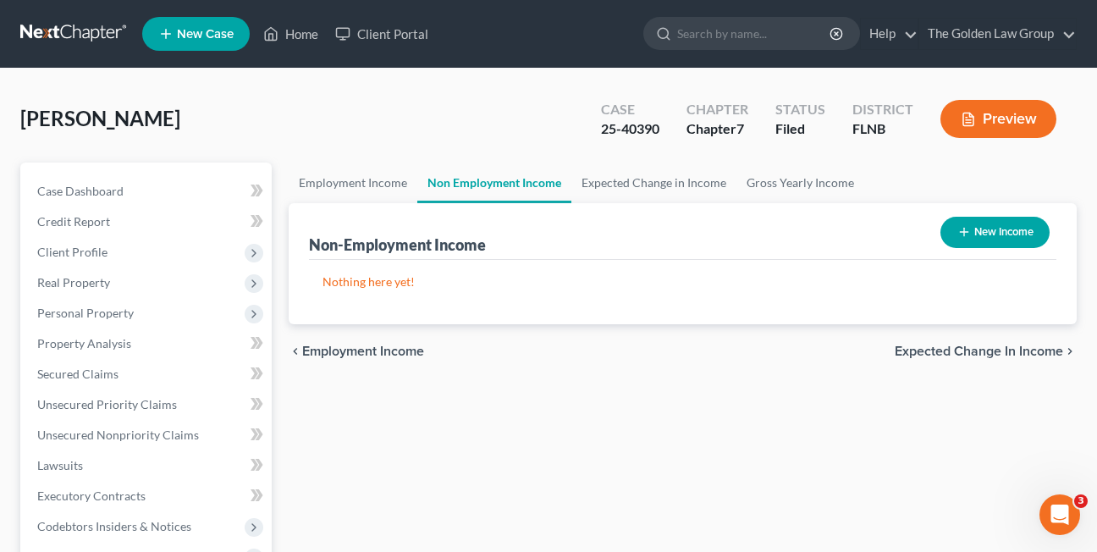
click at [632, 513] on div "Employment Income Non Employment Income Expected Change in Income Gross Yearly …" at bounding box center [682, 560] width 805 height 795
click at [292, 33] on link "Home" at bounding box center [291, 34] width 72 height 30
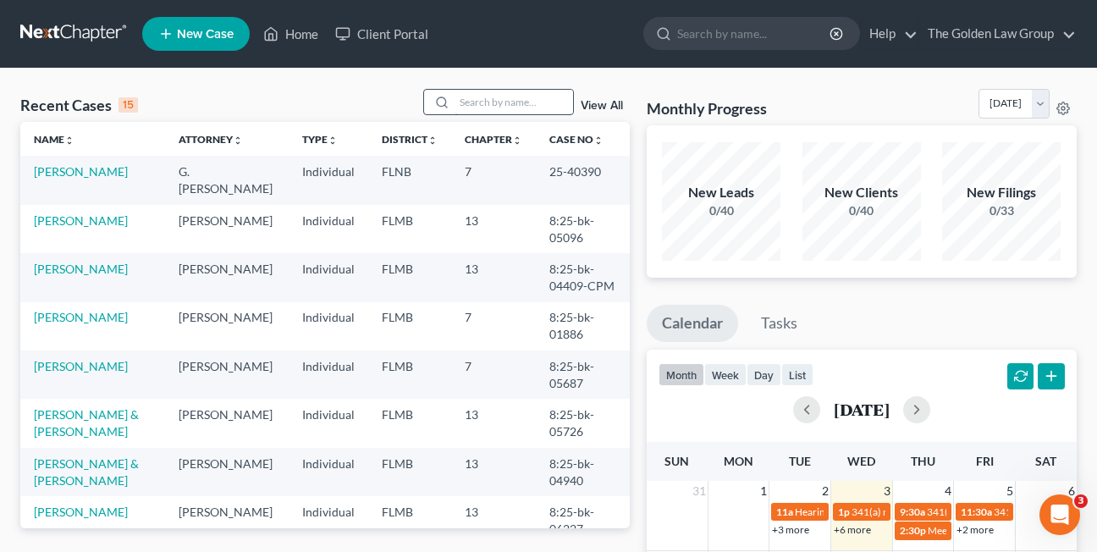
click at [477, 101] on input "search" at bounding box center [514, 102] width 119 height 25
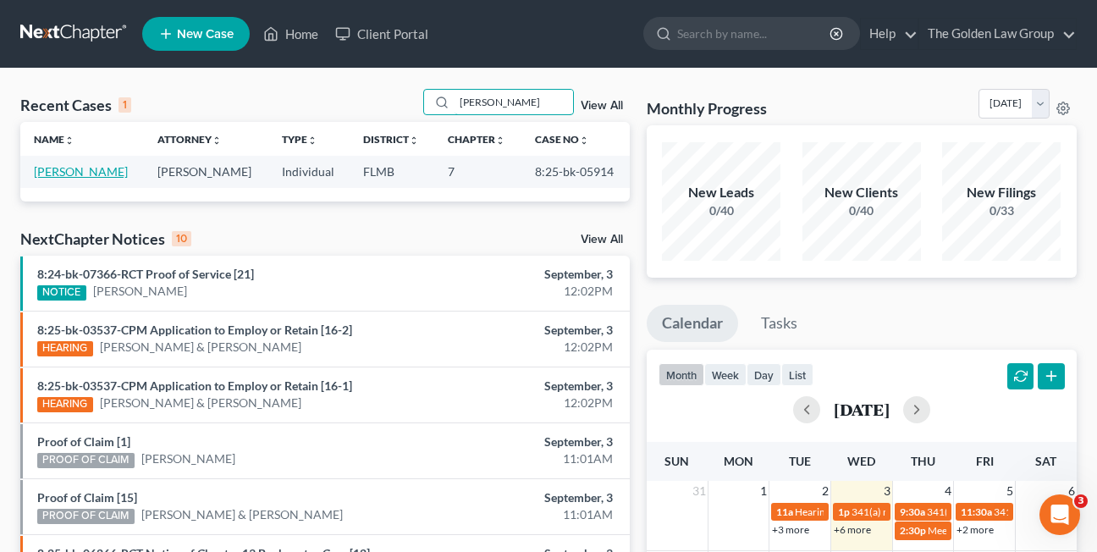
type input "janie"
click at [65, 174] on link "Stewart, Janie" at bounding box center [81, 171] width 94 height 14
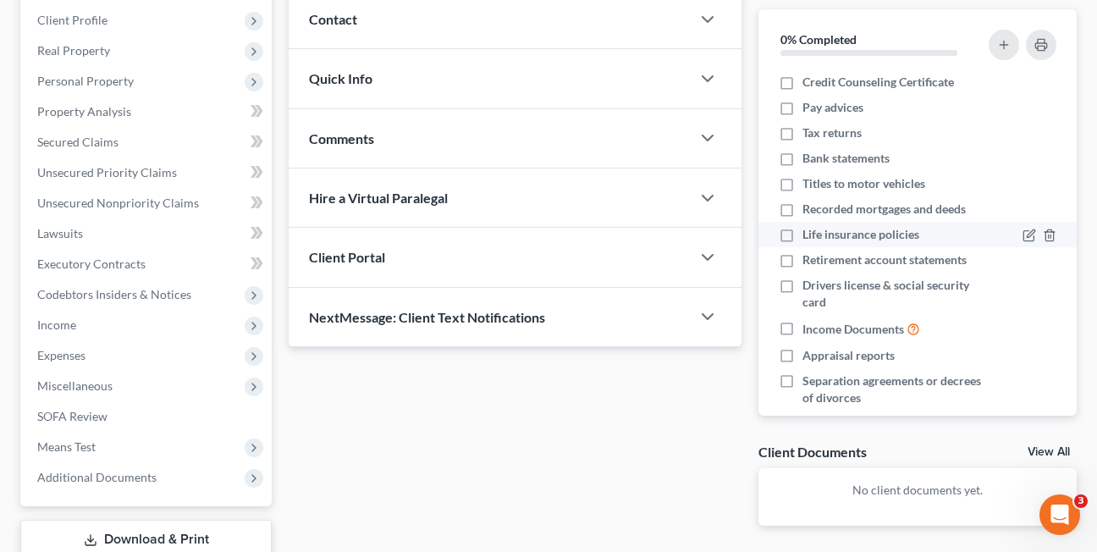
scroll to position [234, 0]
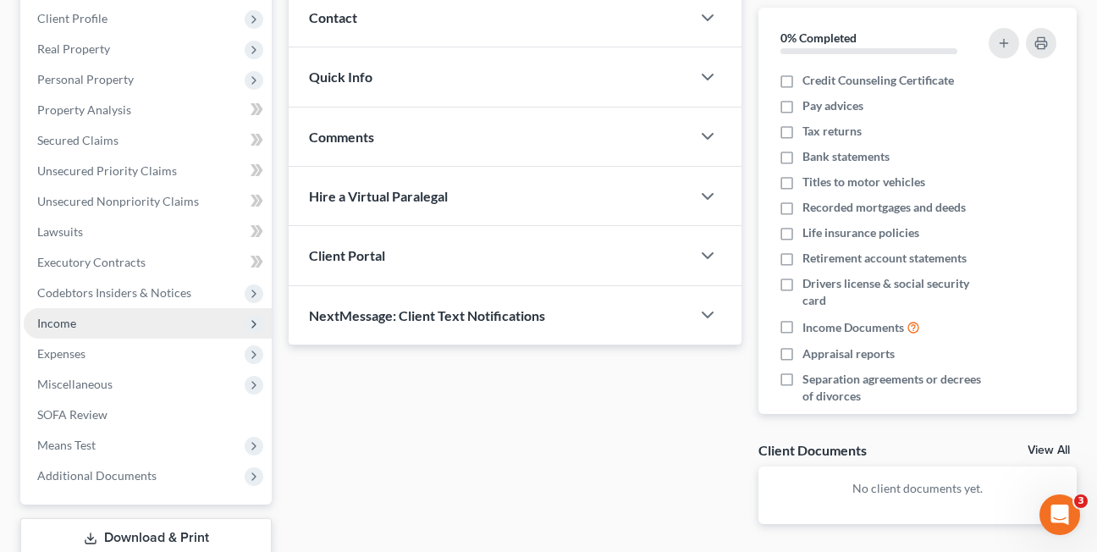
click at [69, 326] on span "Income" at bounding box center [56, 323] width 39 height 14
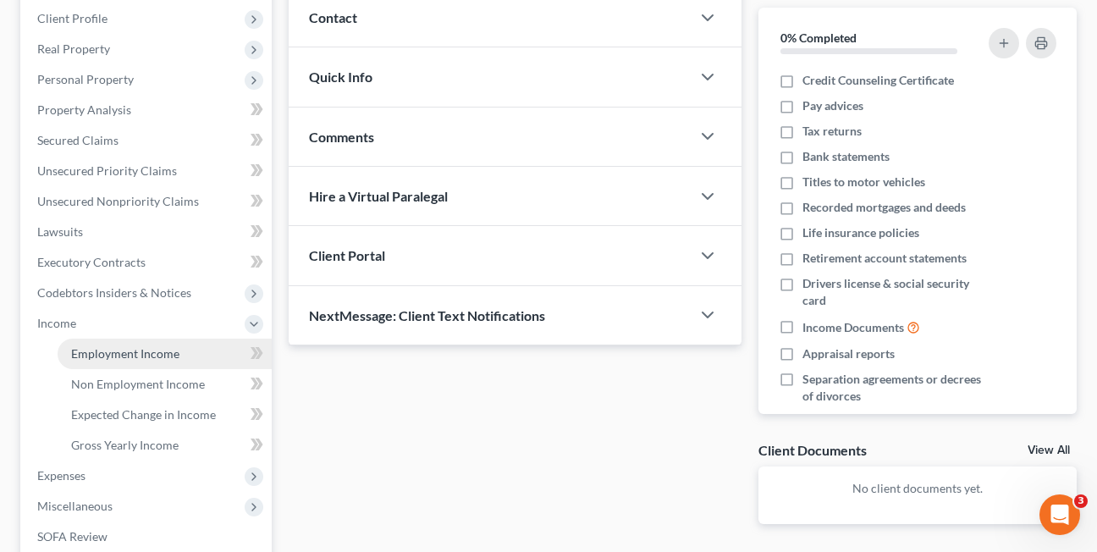
click at [75, 353] on span "Employment Income" at bounding box center [125, 353] width 108 height 14
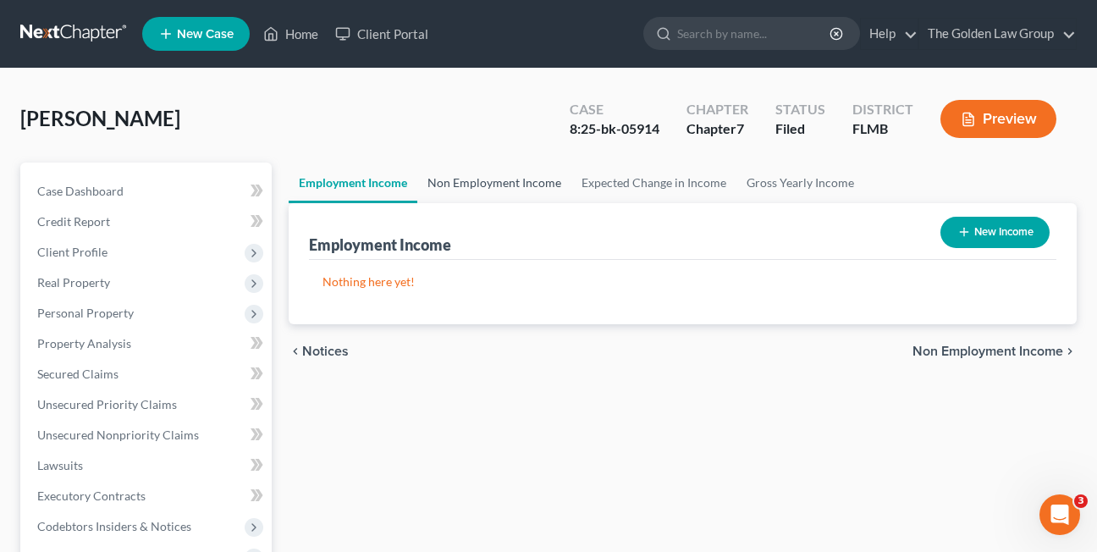
click at [474, 176] on link "Non Employment Income" at bounding box center [494, 183] width 154 height 41
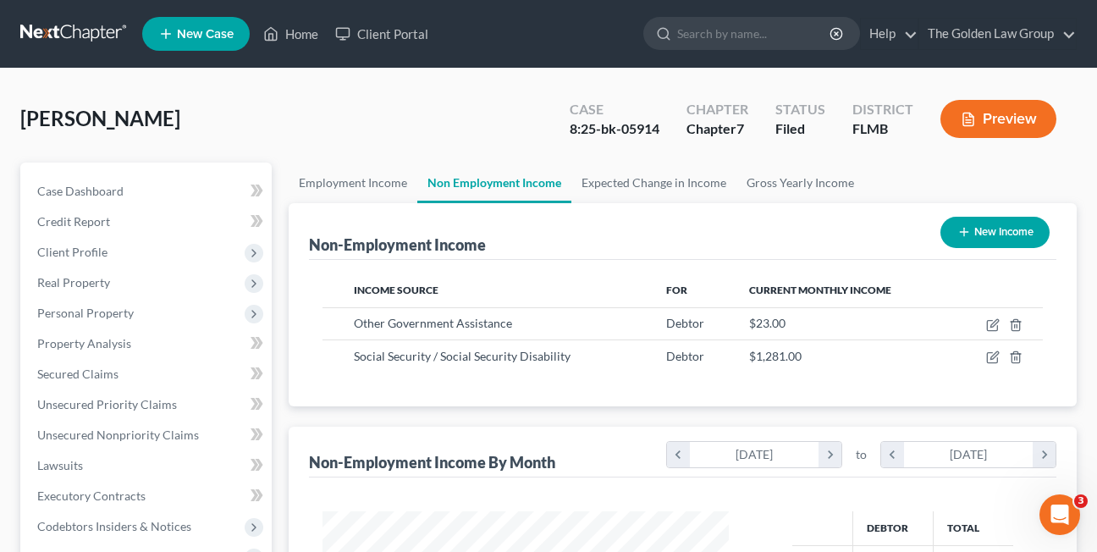
scroll to position [304, 440]
